Goal: Transaction & Acquisition: Purchase product/service

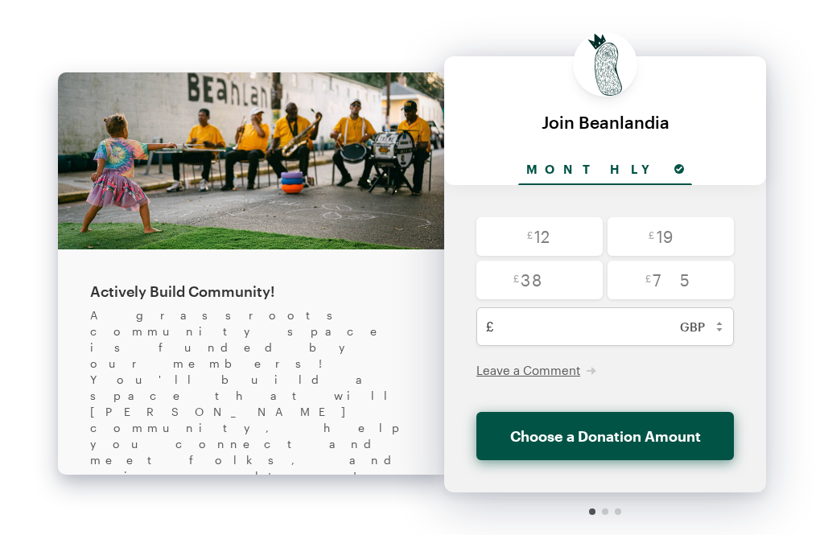
click at [711, 332] on select "USD ($) CAD (C$) AUD (A$) GBP (£) EUR (€) CHF (CHF) JPY (¥) BRL (R$) CLP ($) CN…" at bounding box center [699, 326] width 70 height 39
select select "usd"
click at [666, 242] on input "radio" at bounding box center [671, 236] width 126 height 39
radio input "true"
type input "25"
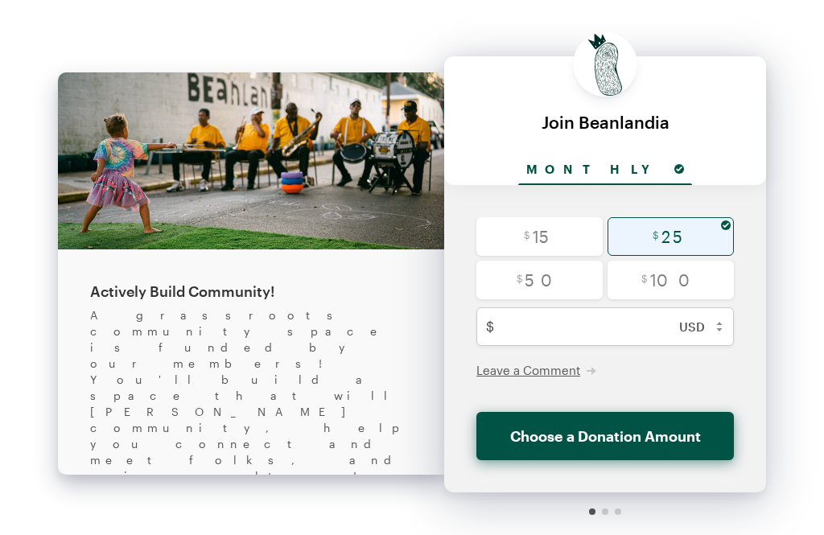
checkbox input "false"
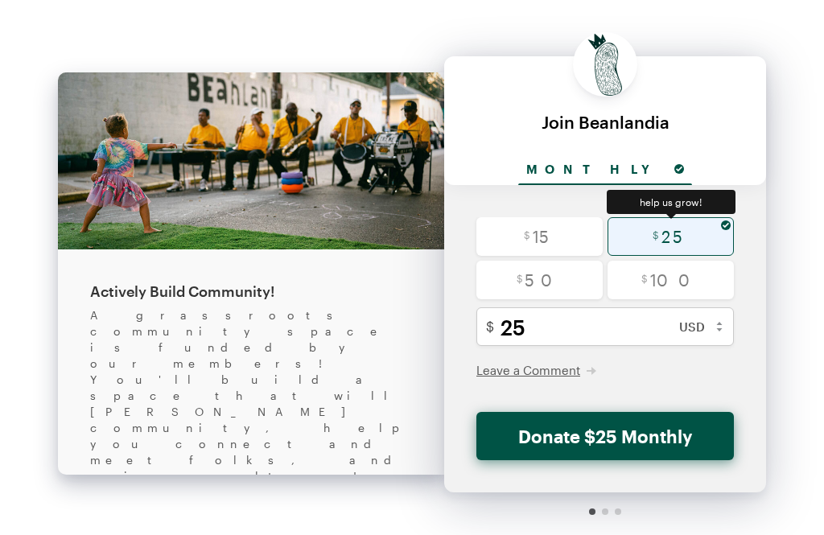
click at [602, 437] on button "Donate $25 Monthly" at bounding box center [606, 436] width 258 height 48
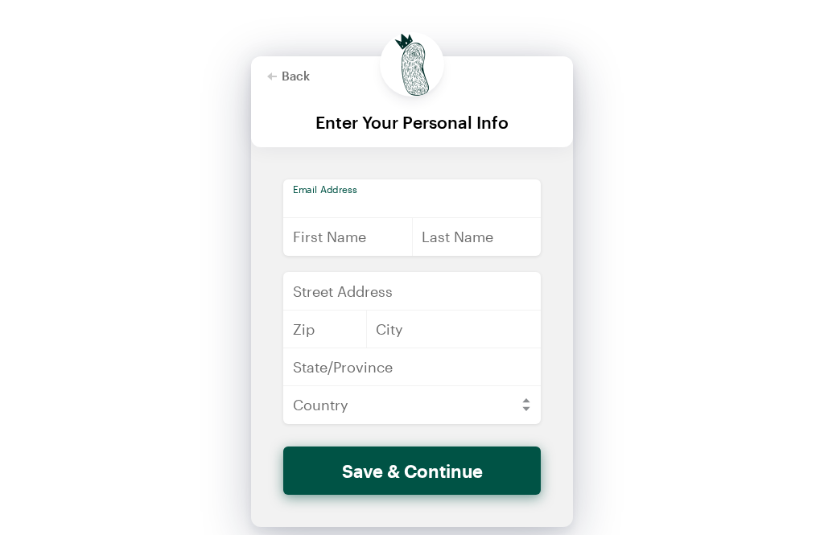
click at [308, 195] on input "email" at bounding box center [412, 199] width 258 height 39
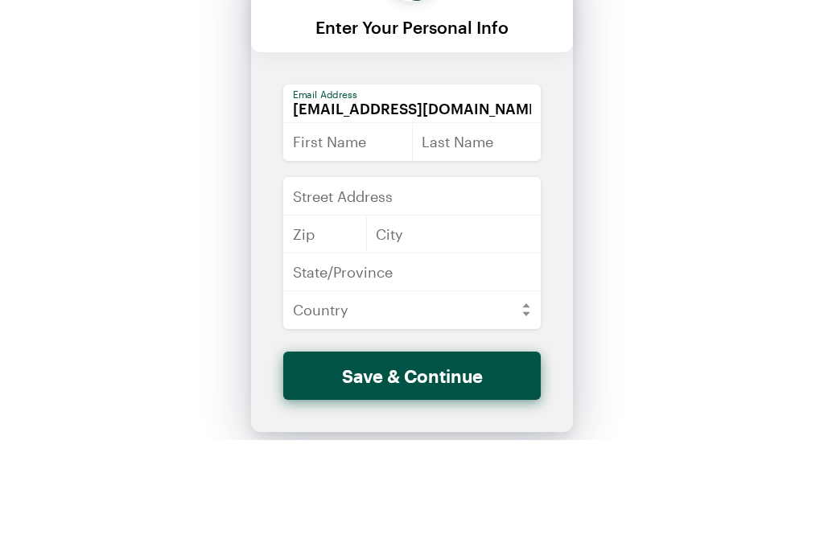
type input "[EMAIL_ADDRESS][DOMAIN_NAME]"
click at [315, 217] on input "text" at bounding box center [348, 236] width 130 height 39
type input "[PERSON_NAME]"
click at [440, 217] on input "text" at bounding box center [477, 236] width 130 height 39
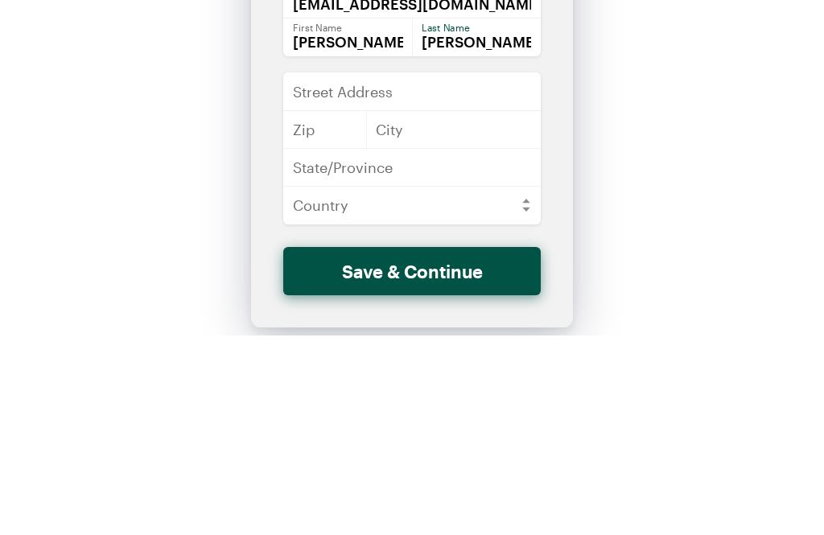
type input "[PERSON_NAME]"
click at [312, 272] on input "text" at bounding box center [412, 291] width 258 height 39
type input "[STREET_ADDRESS][PERSON_NAME]"
click at [308, 310] on input "text" at bounding box center [325, 329] width 84 height 39
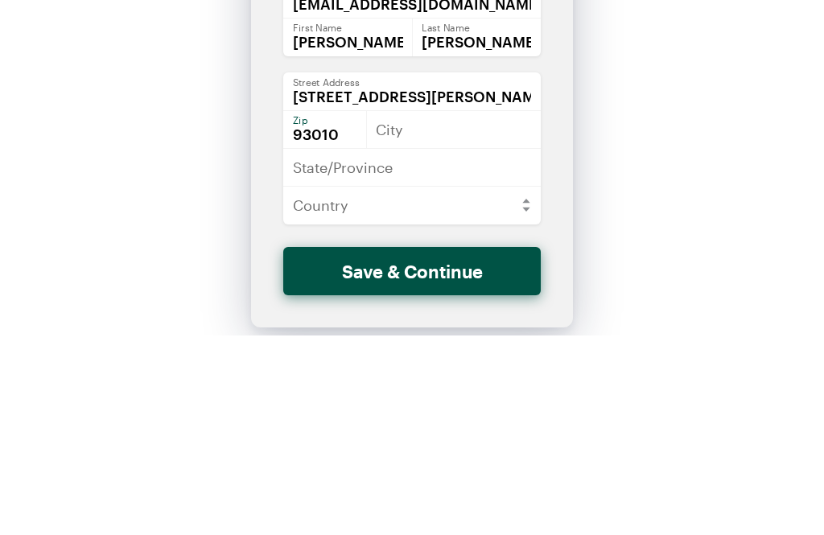
type input "93010"
click at [408, 310] on input "text" at bounding box center [453, 329] width 175 height 39
type input "Camarillo"
click at [317, 348] on input "text" at bounding box center [412, 367] width 258 height 39
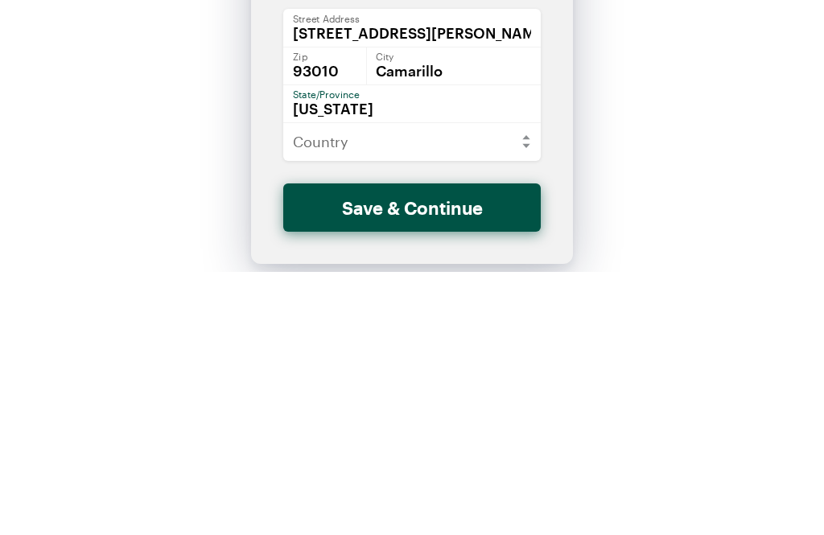
type input "[US_STATE]"
click at [520, 386] on select "[GEOGRAPHIC_DATA] [GEOGRAPHIC_DATA] [GEOGRAPHIC_DATA] [GEOGRAPHIC_DATA] [US_STA…" at bounding box center [412, 405] width 258 height 39
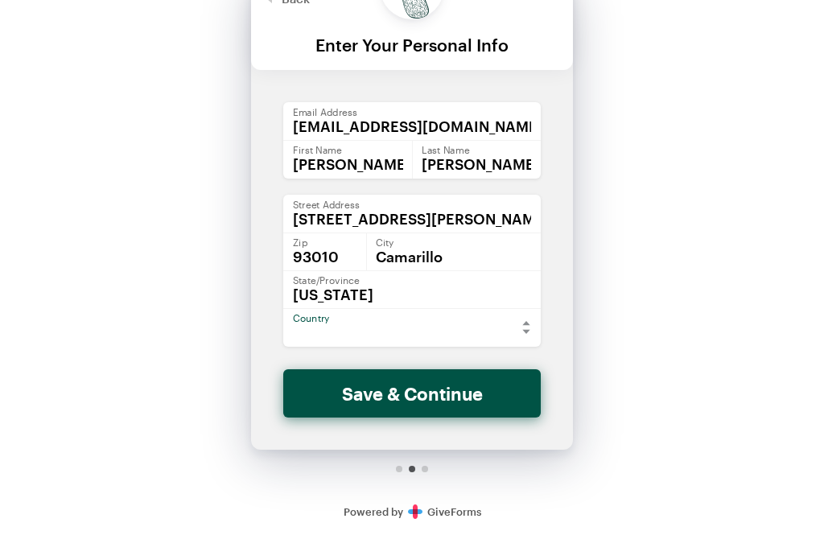
select select "US"
click at [409, 394] on button "Save & Continue" at bounding box center [412, 393] width 258 height 48
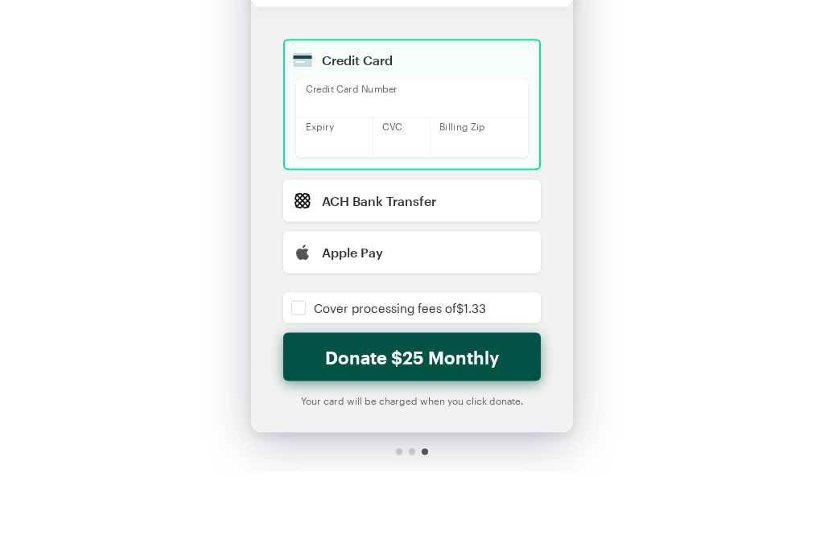
scroll to position [123, 0]
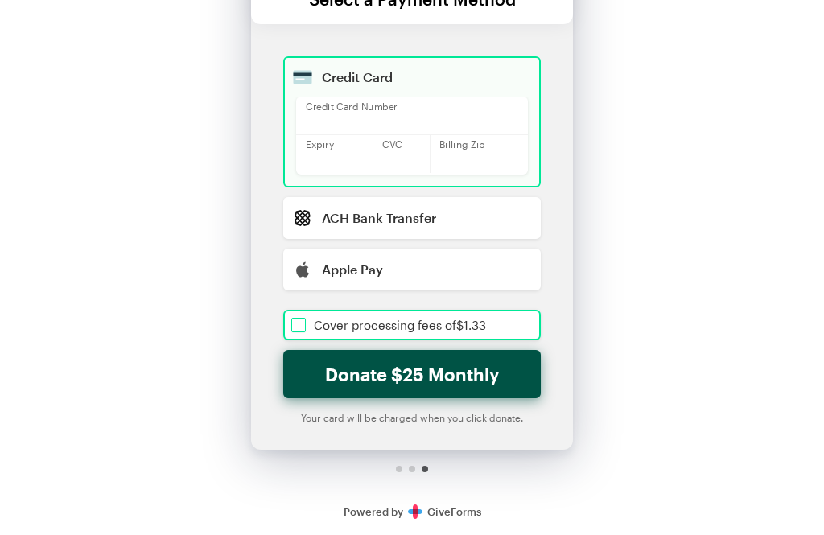
click at [307, 326] on input "checkbox" at bounding box center [412, 325] width 258 height 31
click at [430, 382] on button "Donate $26.33 Monthly" at bounding box center [412, 374] width 258 height 48
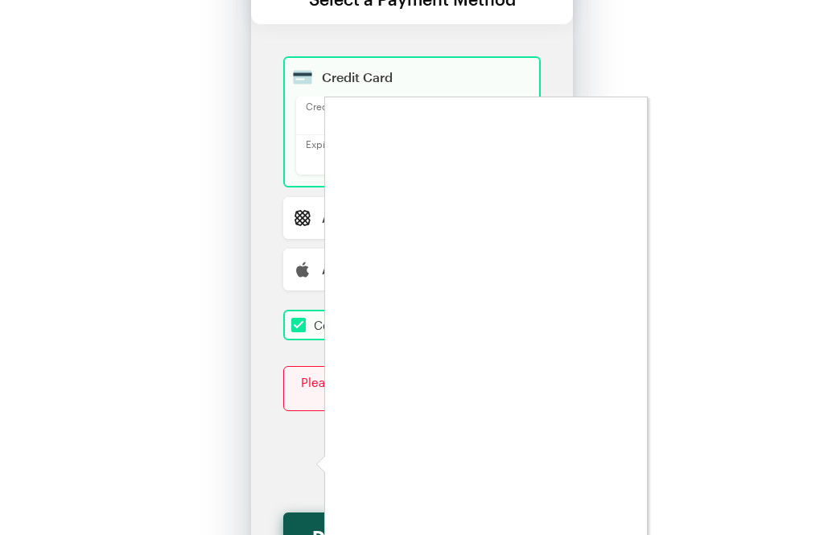
scroll to position [144, 0]
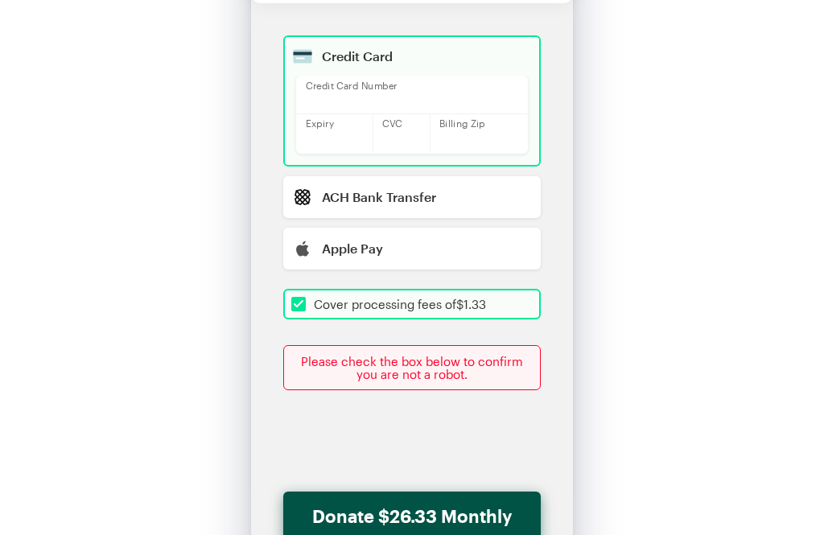
click at [432, 516] on button "Donate $26.33 Monthly" at bounding box center [412, 516] width 258 height 48
checkbox input "true"
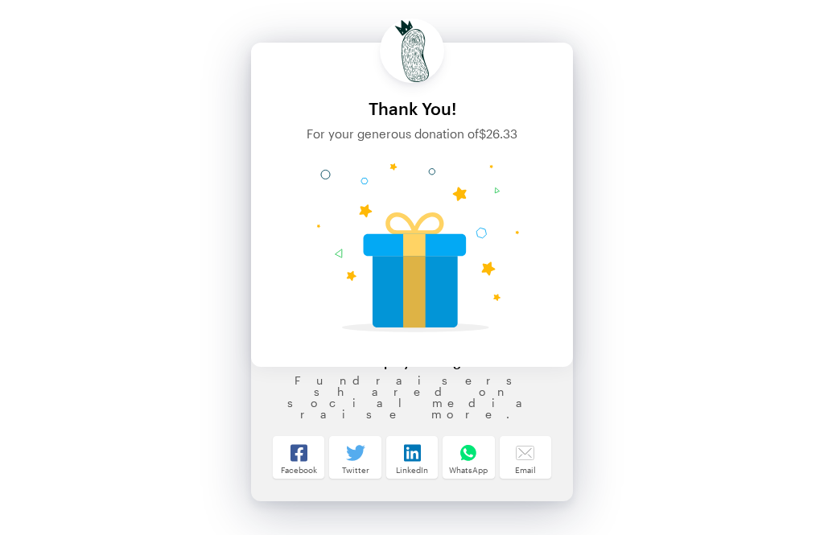
scroll to position [0, 0]
